Goal: Information Seeking & Learning: Check status

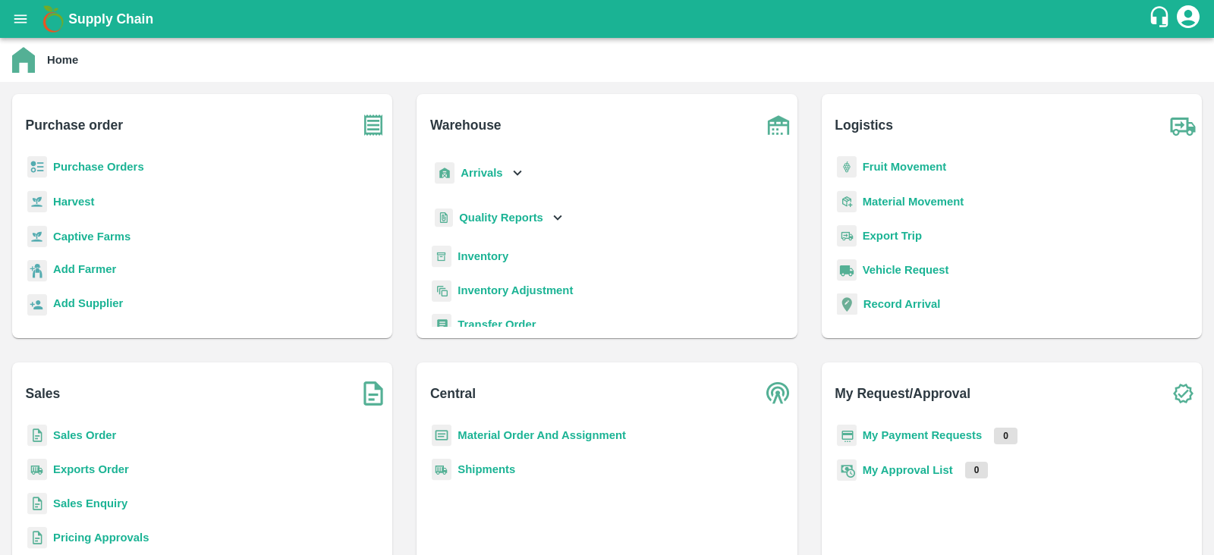
click at [109, 162] on b "Purchase Orders" at bounding box center [98, 167] width 91 height 12
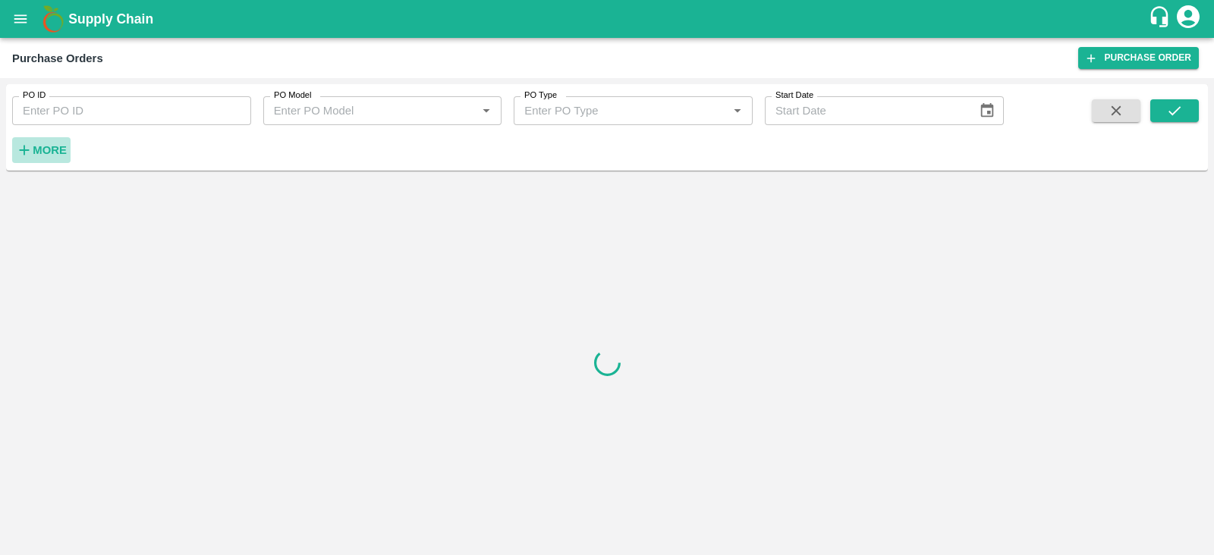
click at [44, 146] on strong "More" at bounding box center [50, 150] width 34 height 12
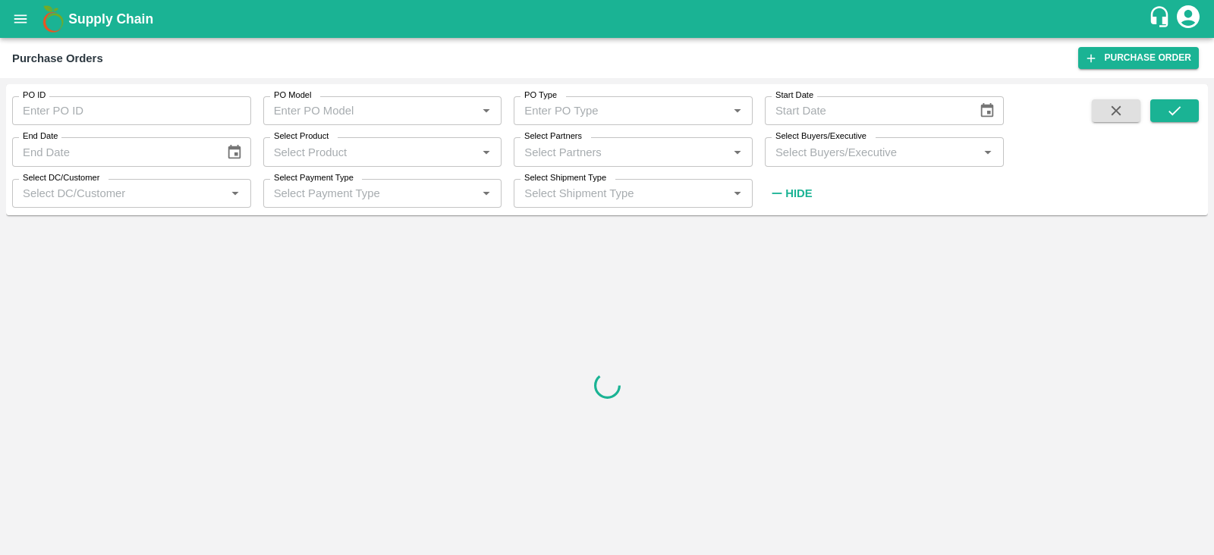
click at [826, 149] on input "Select Buyers/Executive" at bounding box center [871, 152] width 205 height 20
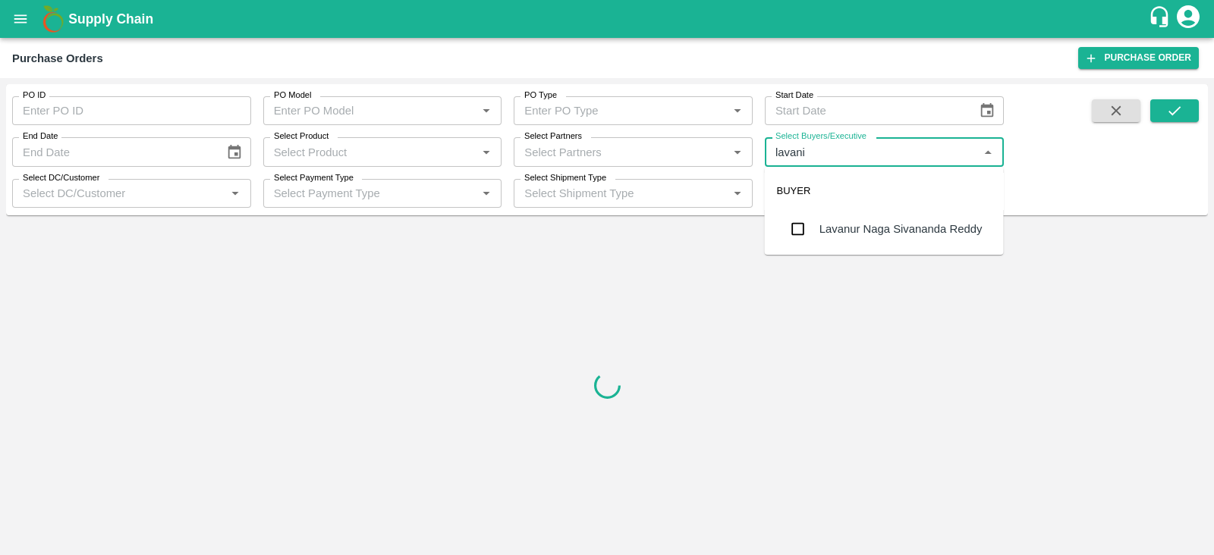
type input "lavan"
click at [801, 225] on input "checkbox" at bounding box center [798, 229] width 30 height 30
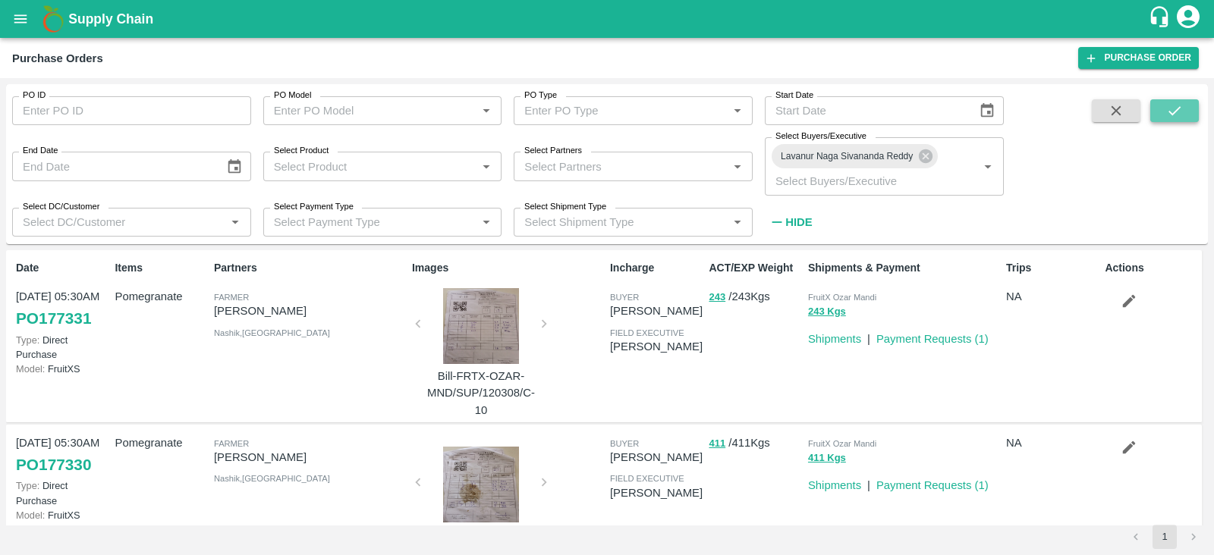
click at [1174, 104] on icon "submit" at bounding box center [1174, 110] width 17 height 17
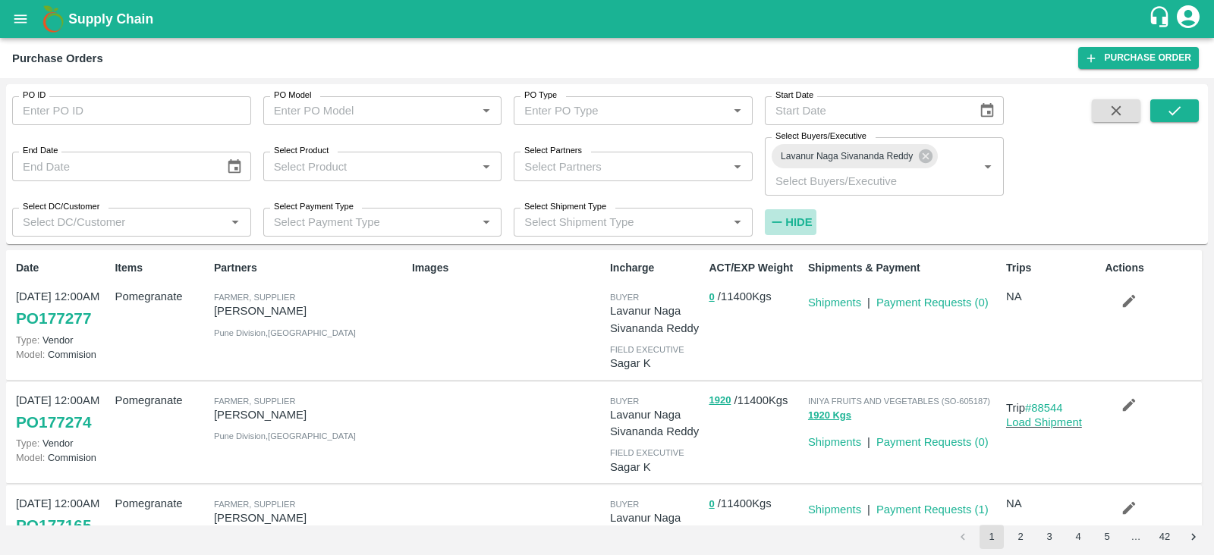
click at [797, 222] on strong "Hide" at bounding box center [798, 222] width 27 height 12
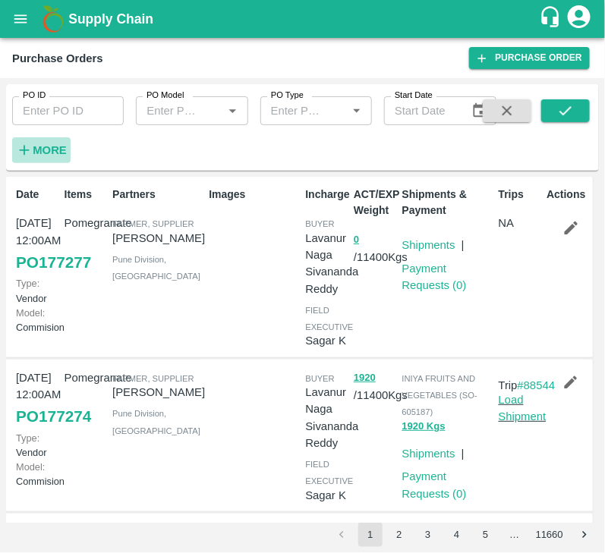
click at [39, 140] on h6 "More" at bounding box center [50, 150] width 34 height 20
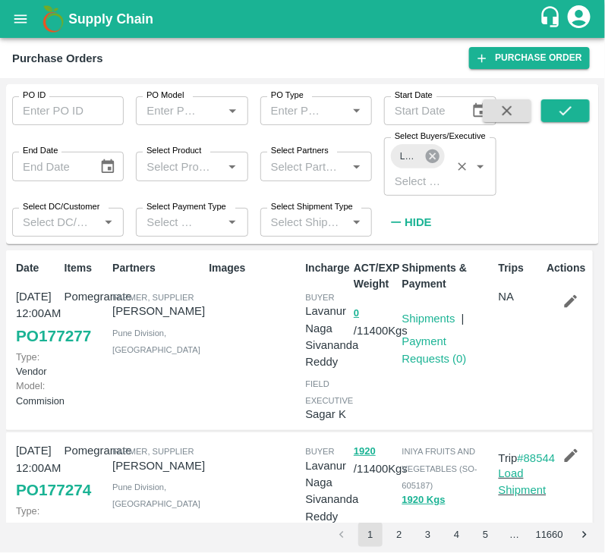
click at [440, 164] on icon at bounding box center [432, 156] width 17 height 17
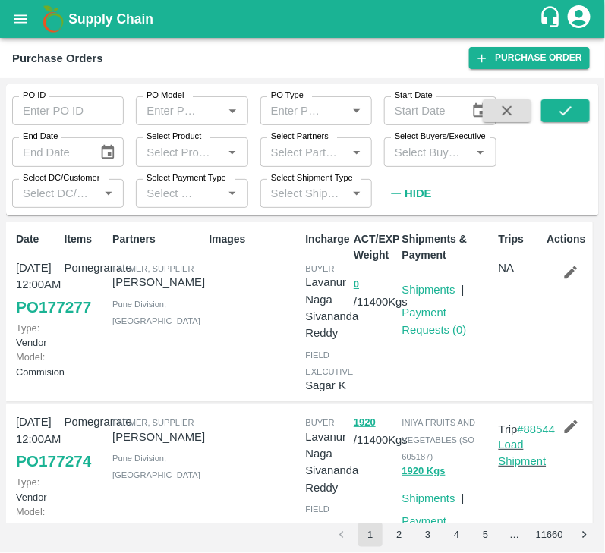
click at [432, 156] on input "Select Buyers/Executive" at bounding box center [426, 152] width 77 height 20
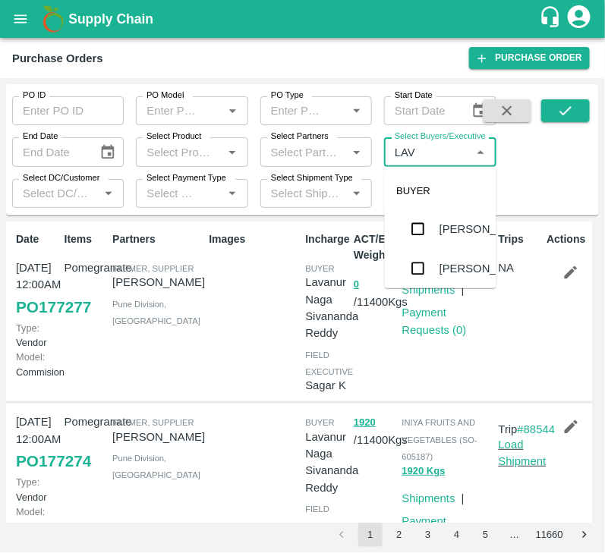
type input "LAVA"
click at [414, 252] on input "checkbox" at bounding box center [418, 247] width 30 height 30
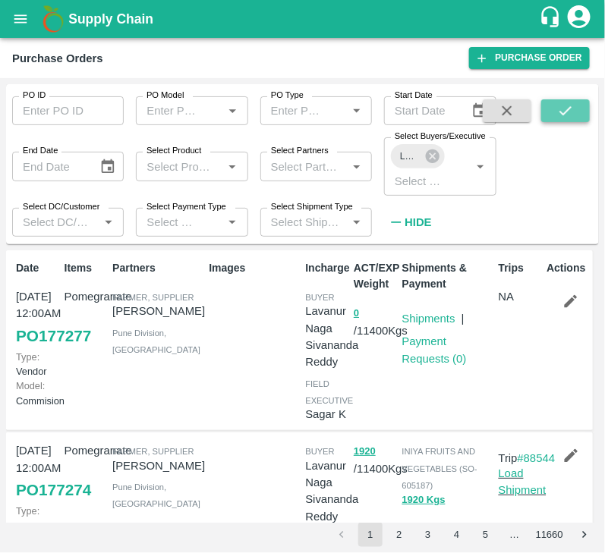
click at [572, 110] on icon "submit" at bounding box center [565, 110] width 17 height 17
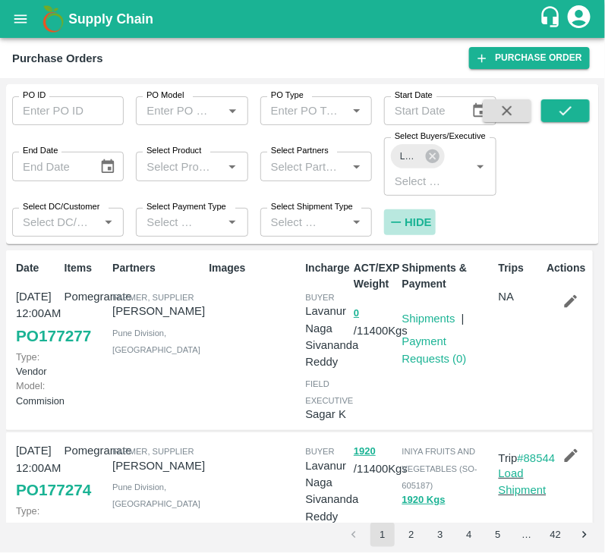
click at [418, 223] on strong "Hide" at bounding box center [417, 222] width 27 height 12
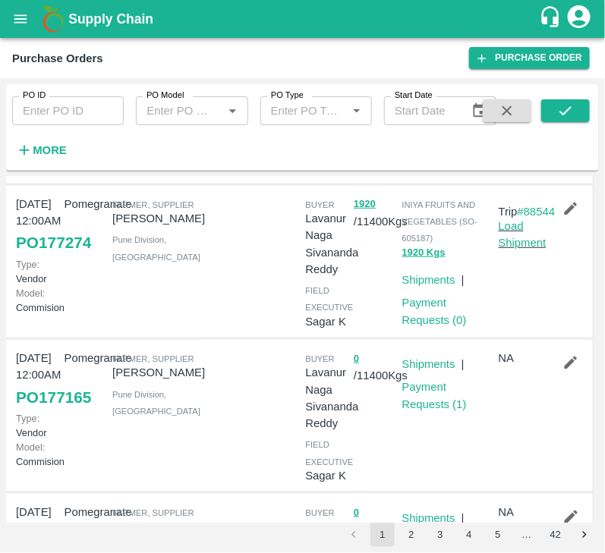
scroll to position [176, 0]
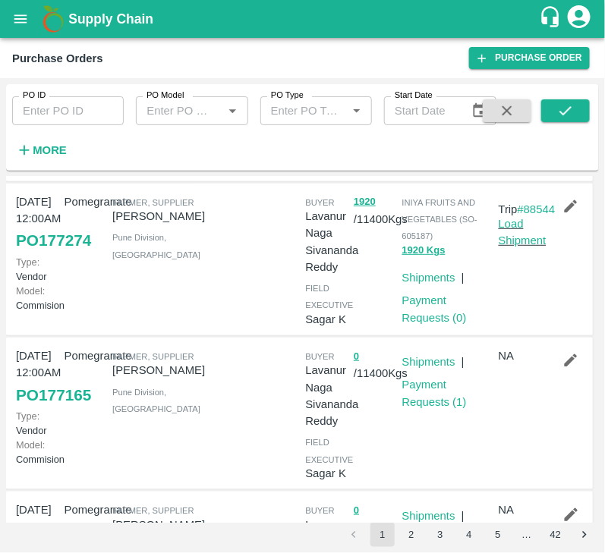
click at [423, 406] on link "Payment Requests ( 1 )" at bounding box center [434, 393] width 64 height 29
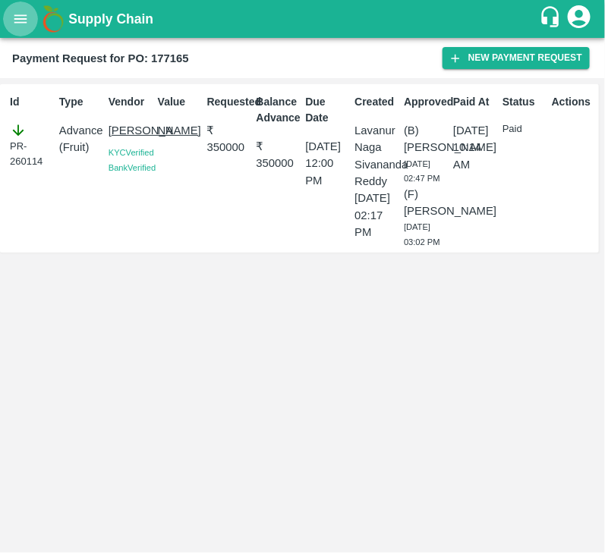
click at [21, 14] on icon "open drawer" at bounding box center [20, 19] width 17 height 17
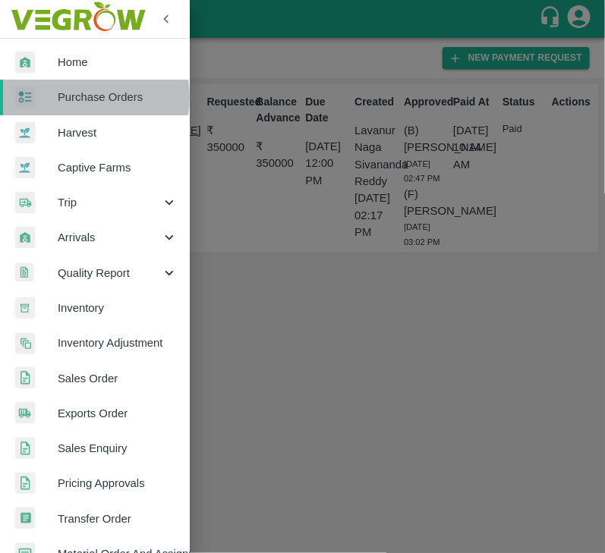
click at [77, 97] on span "Purchase Orders" at bounding box center [118, 97] width 120 height 17
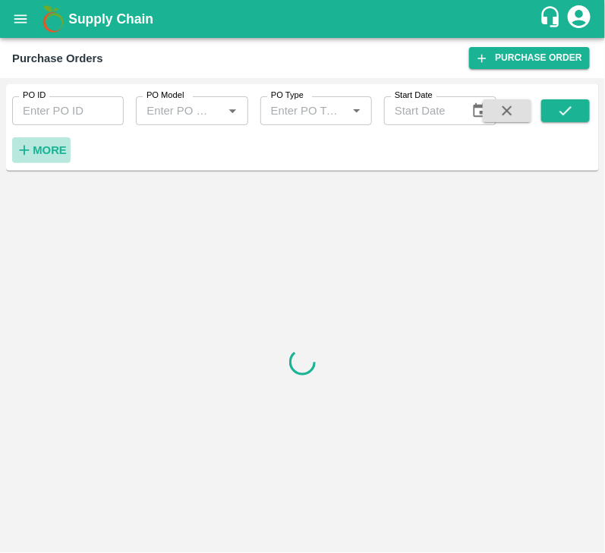
click at [34, 149] on strong "More" at bounding box center [50, 150] width 34 height 12
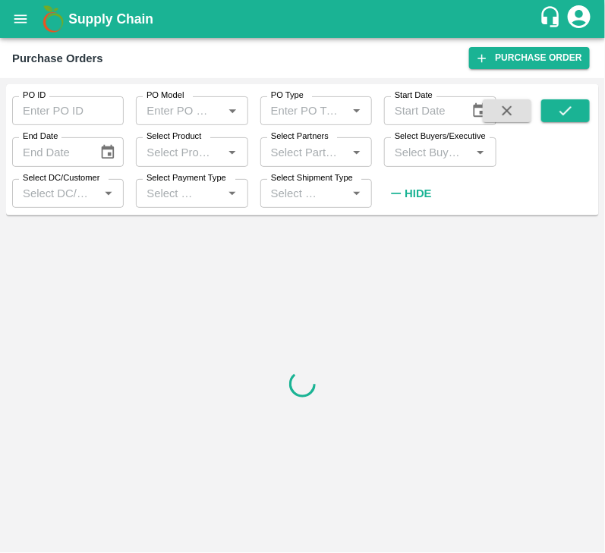
click at [394, 152] on input "Select Buyers/Executive" at bounding box center [426, 152] width 77 height 20
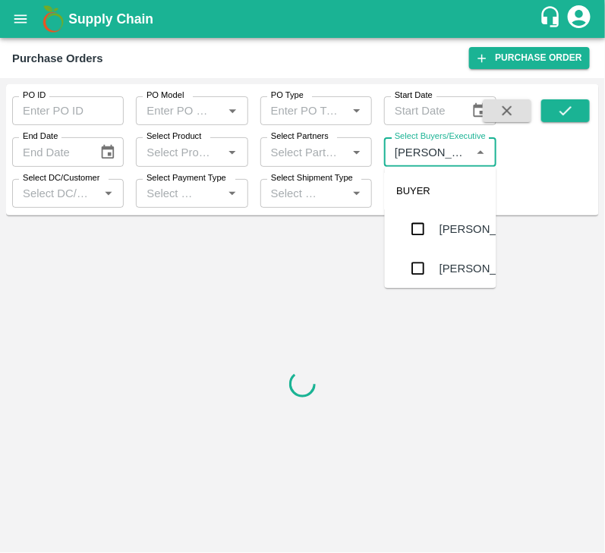
type input "Avinash"
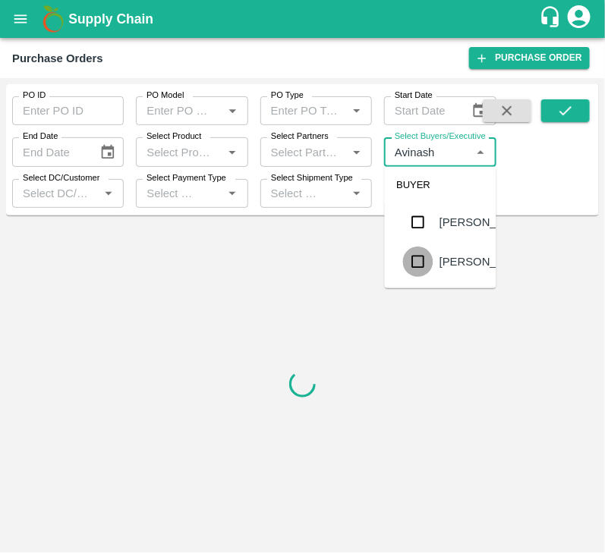
click at [421, 254] on input "checkbox" at bounding box center [418, 262] width 30 height 30
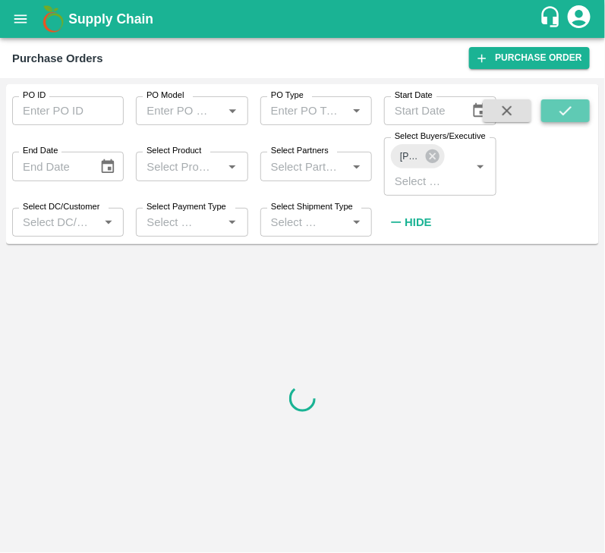
click at [568, 115] on icon "submit" at bounding box center [565, 110] width 17 height 17
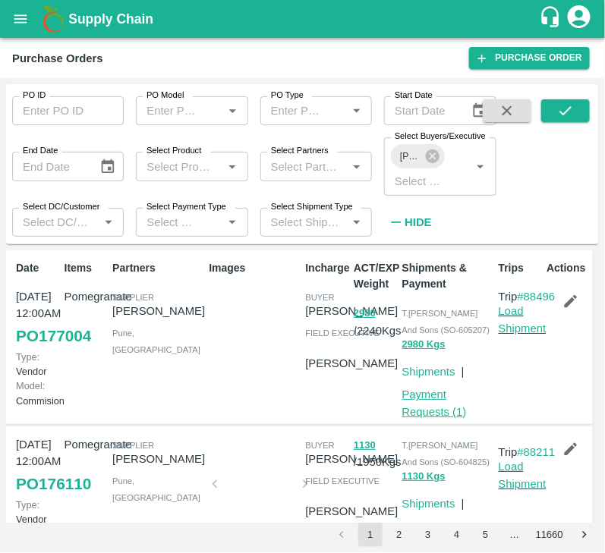
drag, startPoint x: 449, startPoint y: 400, endPoint x: 424, endPoint y: 416, distance: 29.7
click at [424, 416] on link "Payment Requests ( 1 )" at bounding box center [434, 402] width 64 height 29
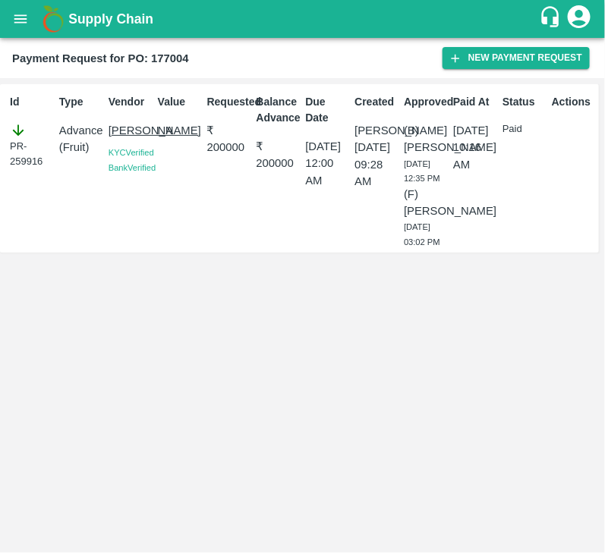
drag, startPoint x: 0, startPoint y: 0, endPoint x: 247, endPoint y: 288, distance: 378.8
click at [247, 249] on div "Requested ₹ 200000" at bounding box center [225, 168] width 49 height 161
click at [14, 22] on icon "open drawer" at bounding box center [20, 19] width 17 height 17
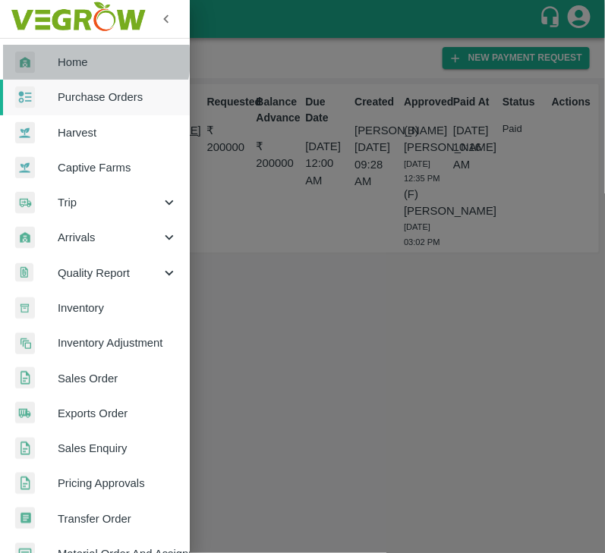
click at [83, 59] on span "Home" at bounding box center [118, 62] width 120 height 17
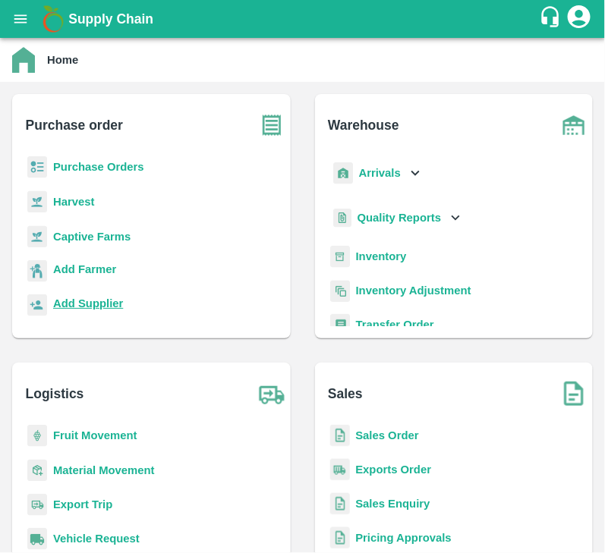
click at [96, 294] on div "Add Supplier" at bounding box center [151, 314] width 254 height 40
click at [95, 297] on b "Add Supplier" at bounding box center [88, 303] width 70 height 12
click at [104, 304] on b "Add Supplier" at bounding box center [88, 303] width 70 height 12
